Goal: Find specific page/section: Find specific page/section

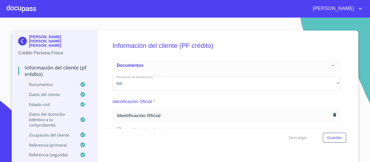
click at [25, 14] on div at bounding box center [20, 8] width 29 height 17
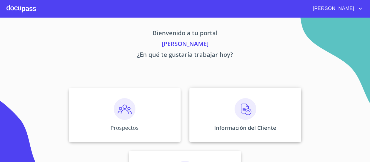
click at [223, 139] on div "Información del Cliente" at bounding box center [245, 115] width 112 height 54
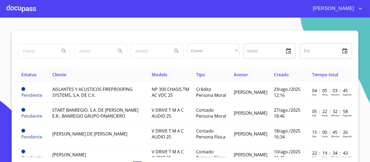
click at [19, 48] on input "search" at bounding box center [36, 51] width 37 height 15
type input "cafe el marino"
click at [61, 50] on icon "Search" at bounding box center [64, 51] width 6 height 6
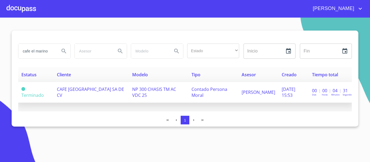
click at [105, 89] on span "CAFE [GEOGRAPHIC_DATA] SA DE CV" at bounding box center [90, 92] width 67 height 12
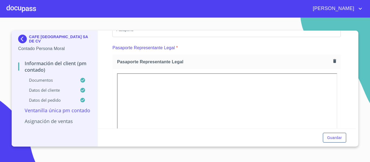
scroll to position [54, 0]
